Goal: Information Seeking & Learning: Learn about a topic

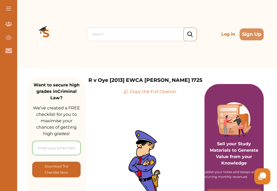
drag, startPoint x: 275, startPoint y: 21, endPoint x: 276, endPoint y: 28, distance: 6.5
click at [276, 28] on div "Search Log in Sign Up Search Log in Sign Up" at bounding box center [145, 34] width 264 height 69
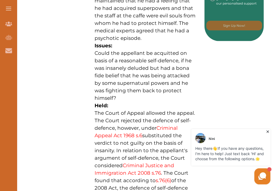
scroll to position [354, 0]
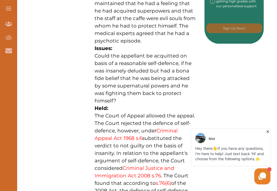
drag, startPoint x: 165, startPoint y: 38, endPoint x: 132, endPoint y: 32, distance: 33.5
click at [132, 32] on p "R v Oye [2013] EWCA Crim 1725 is a Criminal Law case concerning the defence of …" at bounding box center [145, 95] width 101 height 636
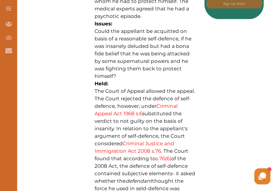
scroll to position [381, 0]
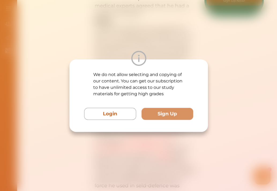
click at [173, 155] on div "We do not allow selecting and copying of our content. You can get our subscript…" at bounding box center [138, 95] width 277 height 191
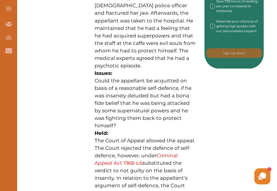
scroll to position [326, 0]
